Goal: Task Accomplishment & Management: Manage account settings

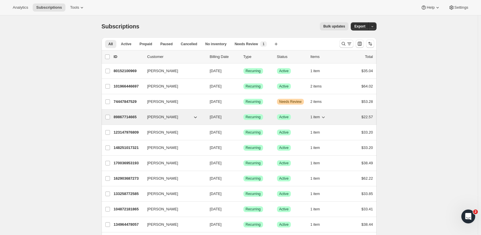
click at [150, 117] on span "[PERSON_NAME]" at bounding box center [162, 117] width 31 height 6
click at [128, 118] on p "89867714665" at bounding box center [128, 117] width 29 height 6
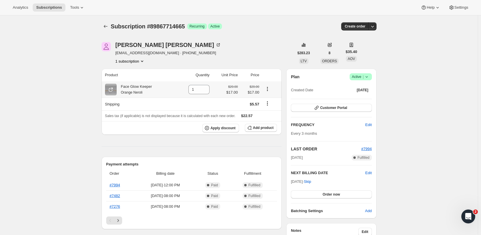
click at [268, 89] on icon "Product actions" at bounding box center [267, 88] width 1 height 1
click at [269, 103] on span "Swap variant" at bounding box center [268, 100] width 22 height 6
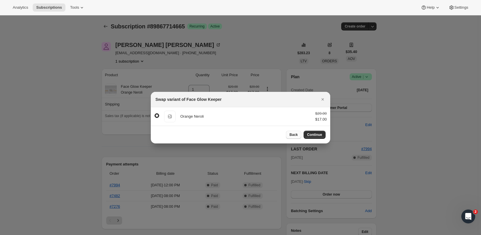
click at [292, 136] on span "Back" at bounding box center [293, 134] width 8 height 5
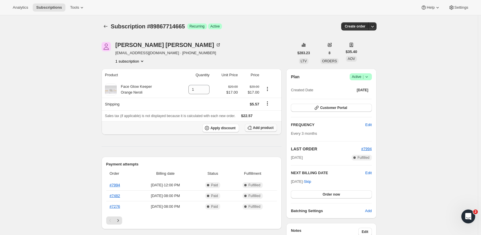
click at [255, 128] on span "Add product" at bounding box center [263, 127] width 21 height 5
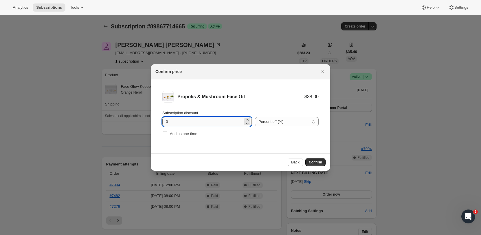
click at [218, 121] on input "0" at bounding box center [202, 121] width 80 height 9
type input "0"
type input "15"
click at [317, 164] on span "Confirm" at bounding box center [315, 162] width 13 height 5
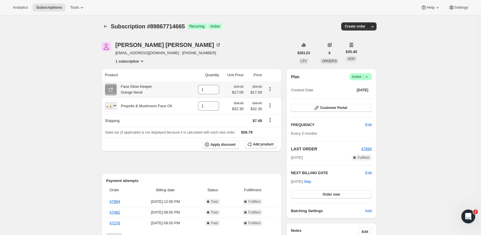
click at [272, 90] on icon "Product actions" at bounding box center [270, 89] width 6 height 6
click at [217, 91] on icon at bounding box center [215, 91] width 6 height 6
type input "0"
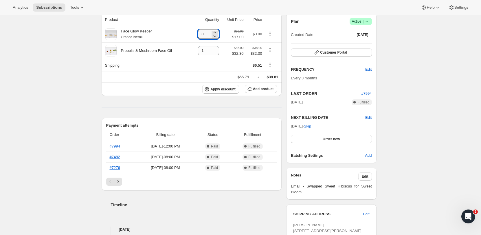
scroll to position [58, 0]
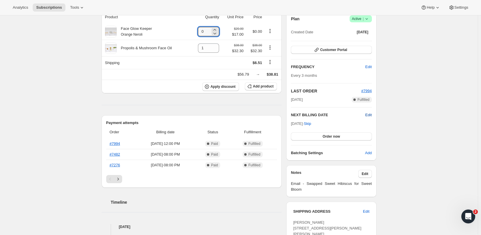
click at [369, 115] on span "Edit" at bounding box center [368, 115] width 6 height 6
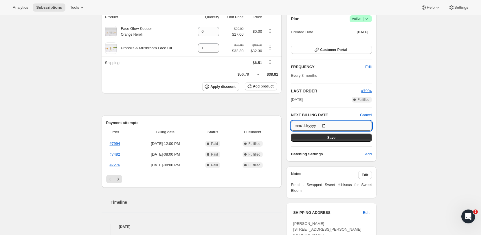
click at [329, 124] on input "[DATE]" at bounding box center [331, 126] width 81 height 10
click at [328, 127] on input "[DATE]" at bounding box center [331, 126] width 81 height 10
type input "[DATE]"
click at [345, 140] on button "Save" at bounding box center [331, 137] width 81 height 8
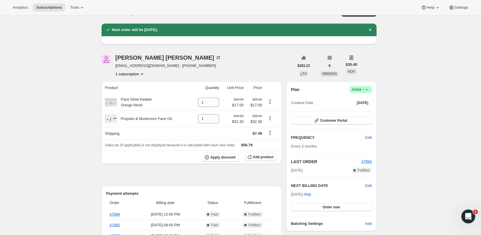
scroll to position [0, 0]
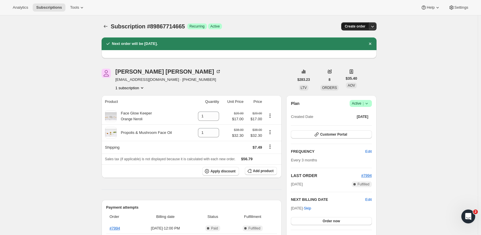
click at [365, 25] on span "Create order" at bounding box center [355, 26] width 21 height 5
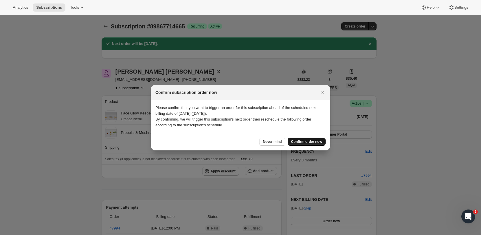
click at [301, 140] on span "Confirm order now" at bounding box center [306, 141] width 31 height 5
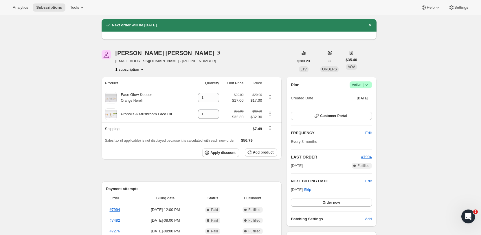
scroll to position [29, 0]
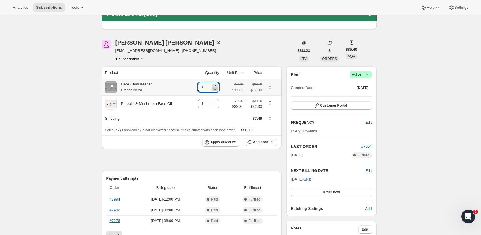
click at [215, 89] on icon at bounding box center [215, 89] width 6 height 6
type input "0"
